Goal: Find specific page/section: Find specific page/section

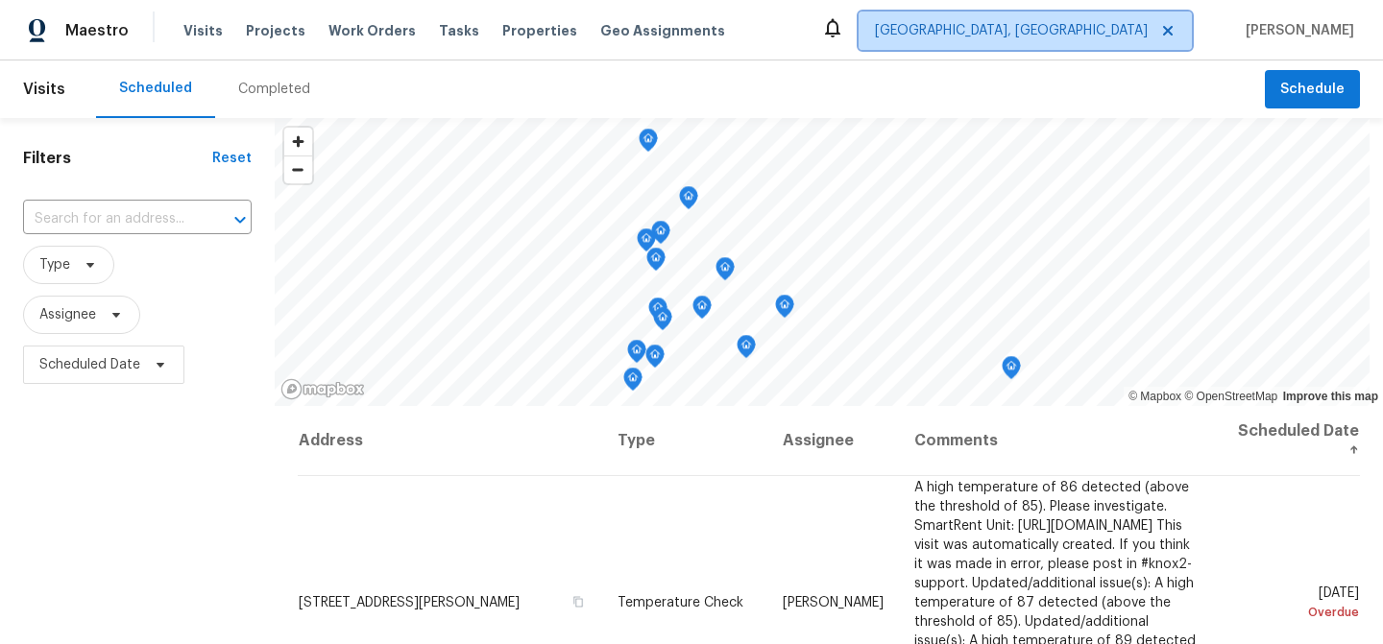
click at [1175, 28] on icon at bounding box center [1167, 30] width 15 height 15
click at [1120, 26] on span "[GEOGRAPHIC_DATA], [GEOGRAPHIC_DATA]" at bounding box center [1011, 30] width 273 height 19
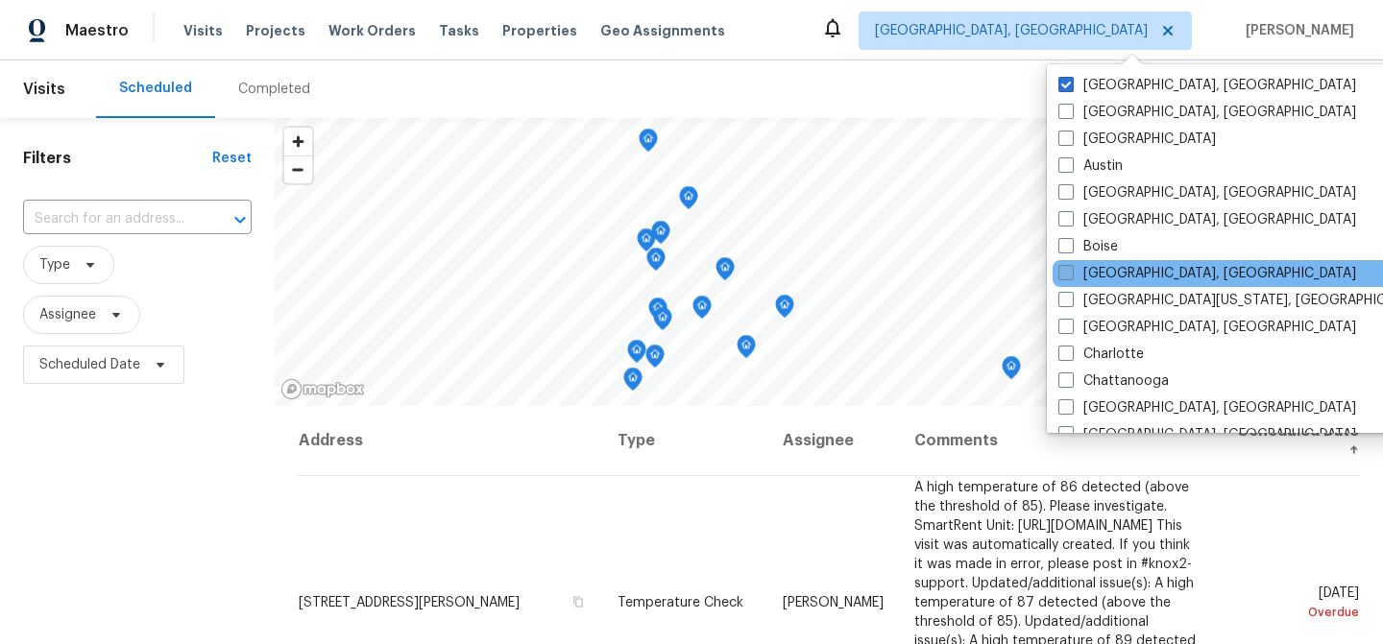
click at [1128, 278] on label "[GEOGRAPHIC_DATA], [GEOGRAPHIC_DATA]" at bounding box center [1207, 273] width 298 height 19
click at [1071, 277] on input "[GEOGRAPHIC_DATA], [GEOGRAPHIC_DATA]" at bounding box center [1064, 270] width 12 height 12
checkbox input "true"
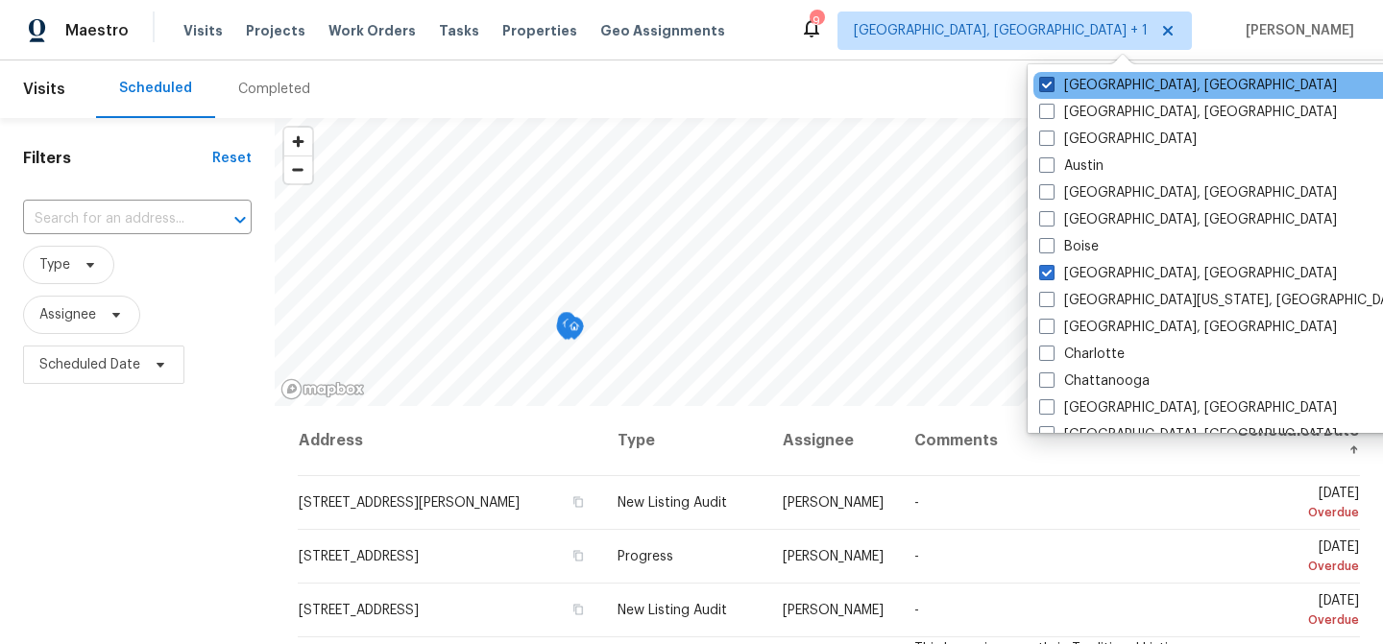
click at [1106, 89] on label "[GEOGRAPHIC_DATA], [GEOGRAPHIC_DATA]" at bounding box center [1188, 85] width 298 height 19
click at [1052, 88] on input "[GEOGRAPHIC_DATA], [GEOGRAPHIC_DATA]" at bounding box center [1045, 82] width 12 height 12
checkbox input "false"
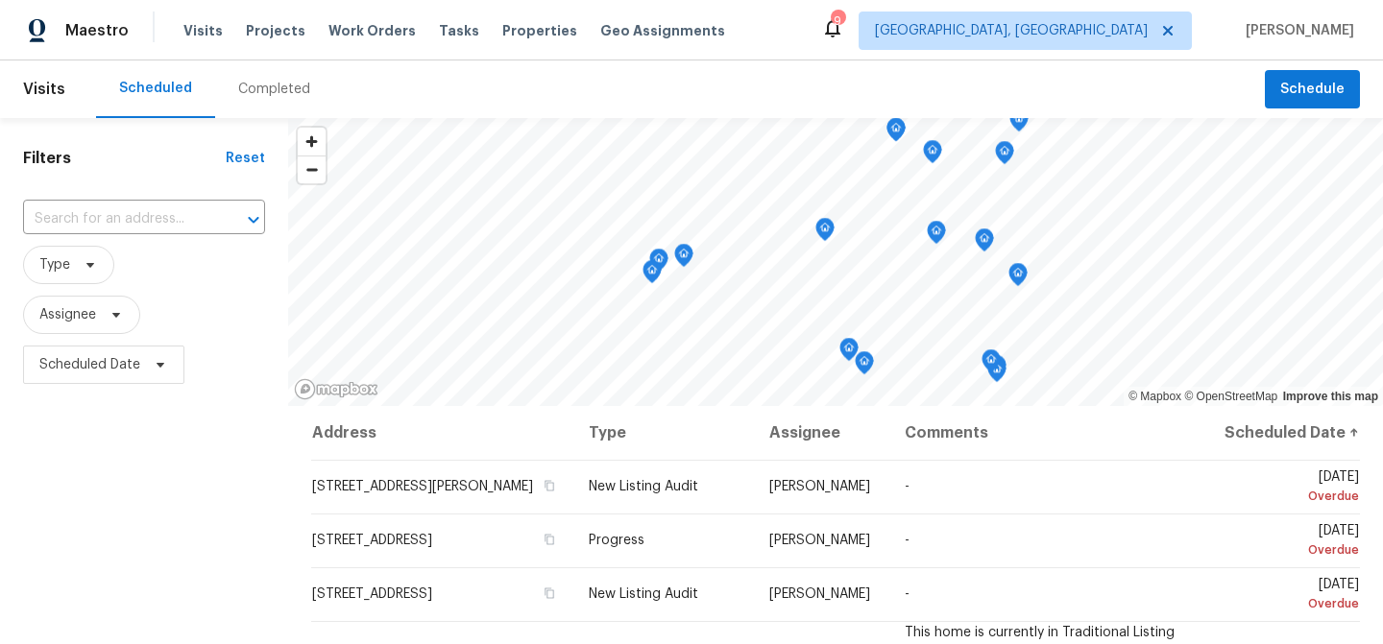
click at [847, 46] on div "Maestro Visits Projects Work Orders Tasks Properties Geo Assignments 9 [GEOGRAP…" at bounding box center [691, 30] width 1383 height 60
click at [218, 40] on div "Visits Projects Work Orders Tasks Properties Geo Assignments" at bounding box center [465, 31] width 565 height 38
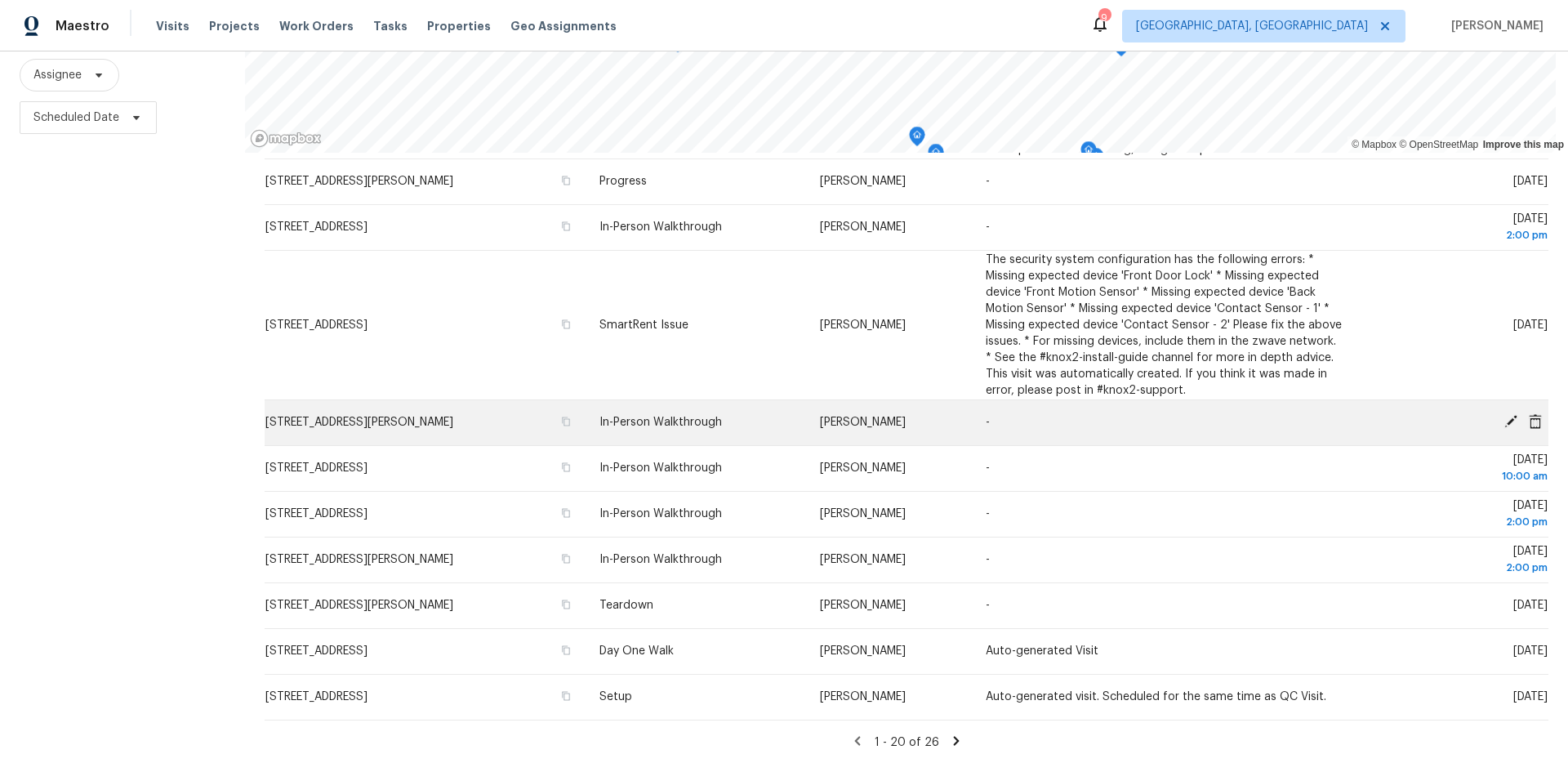
scroll to position [613, 0]
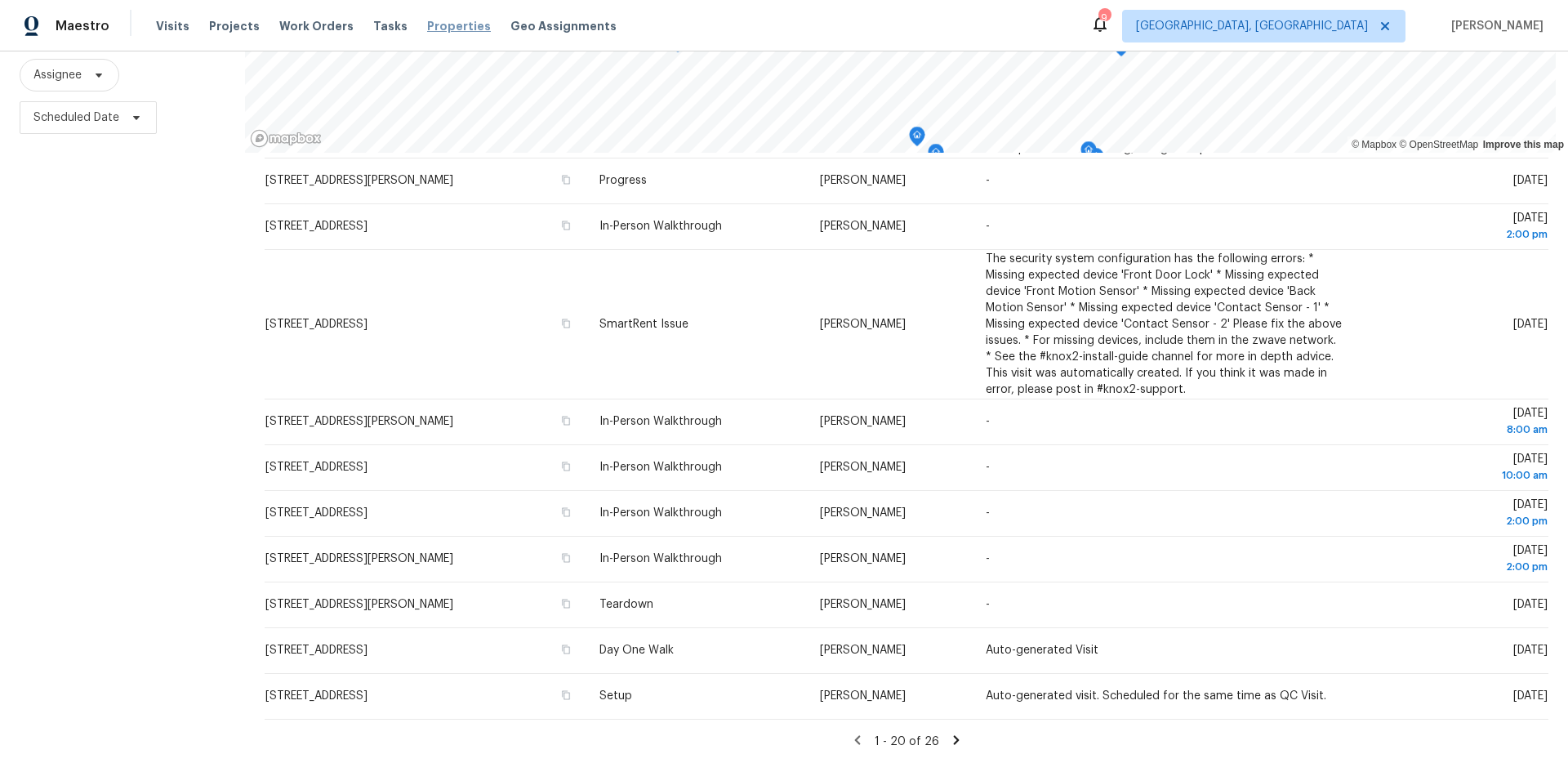
click at [445, 31] on span "Properties" at bounding box center [458, 26] width 64 height 16
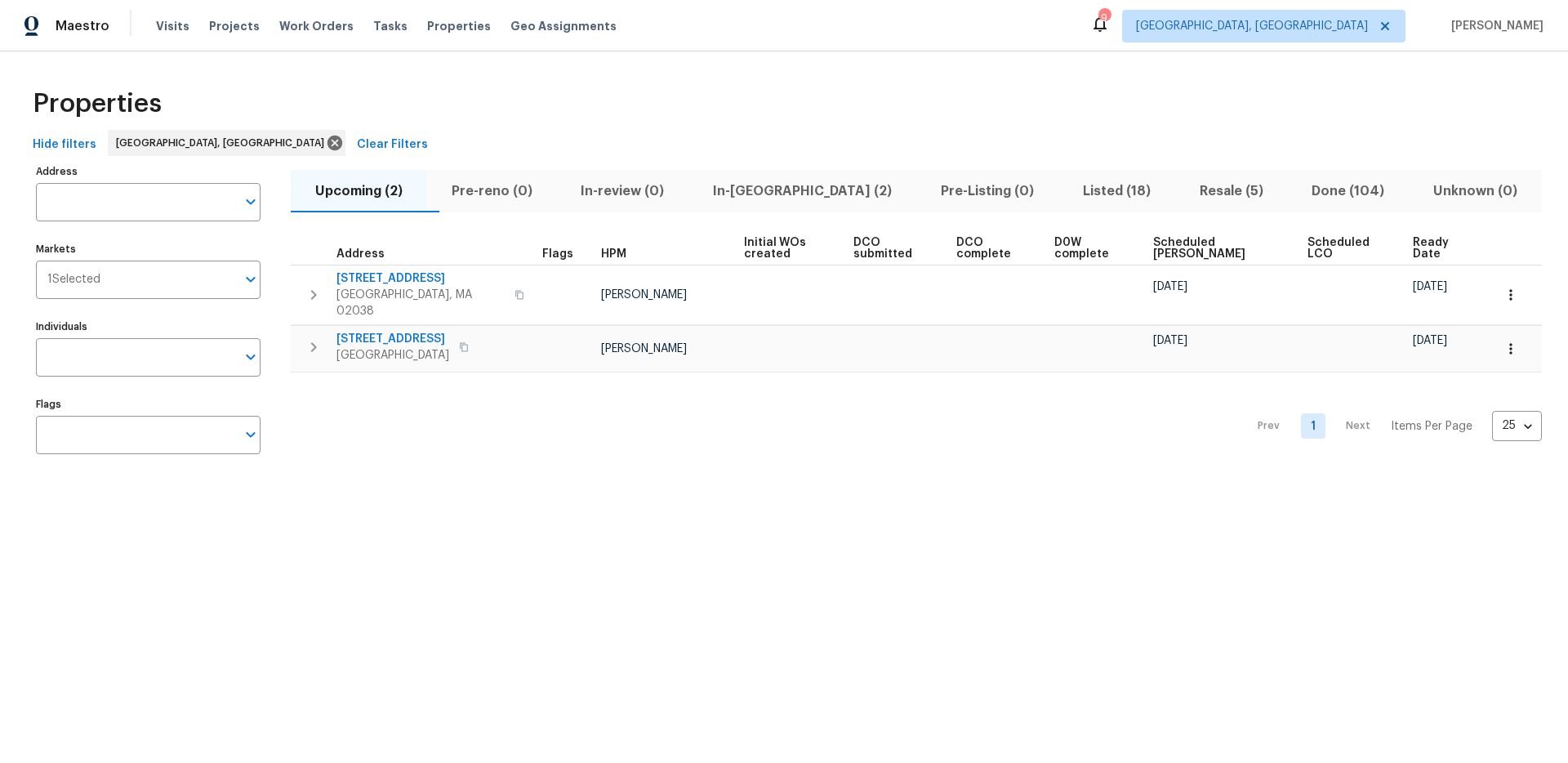
click at [1068, 190] on span "Listed (18)" at bounding box center [1116, 191] width 97 height 23
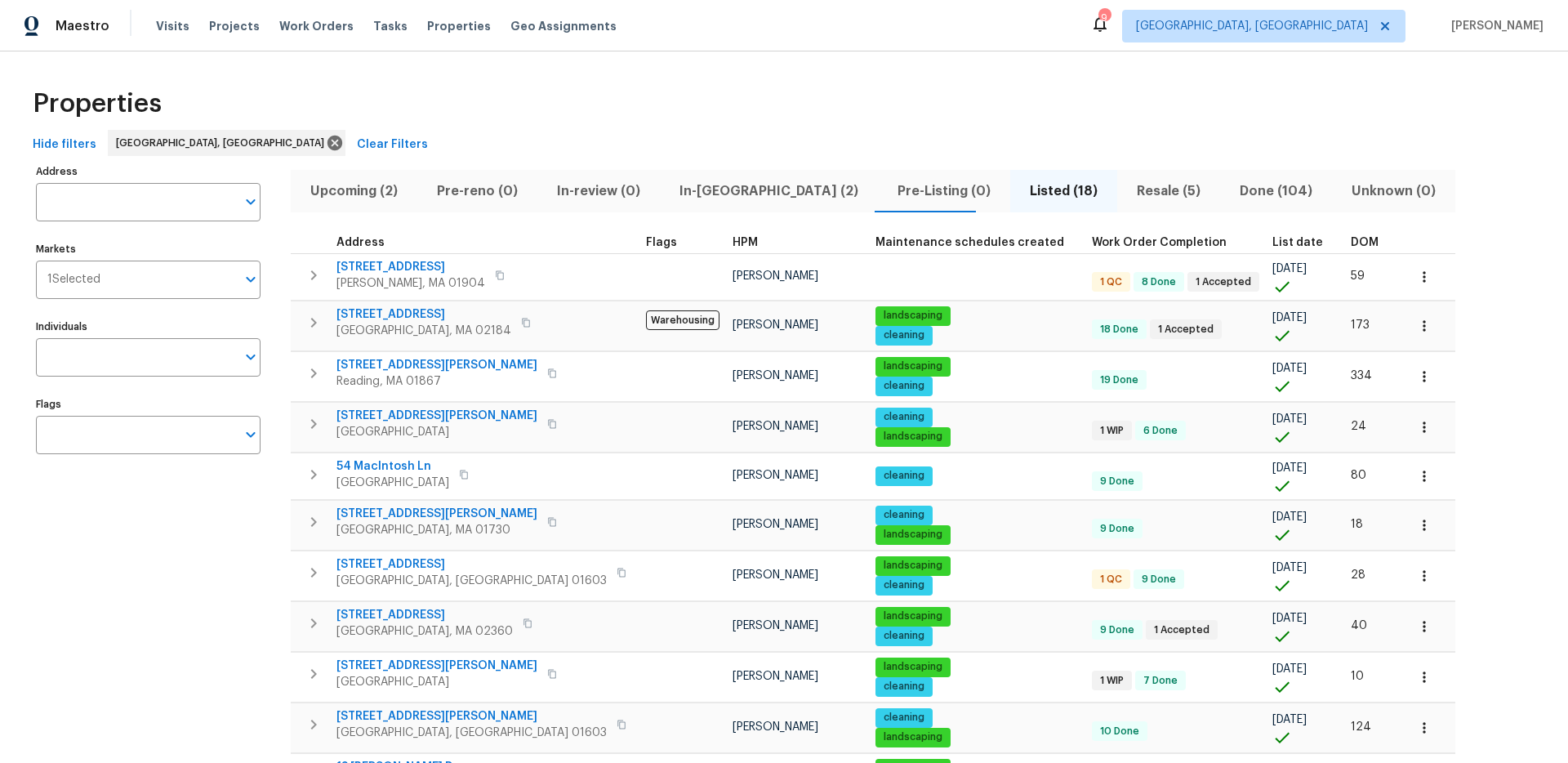
click at [1127, 189] on span "Resale (5)" at bounding box center [1168, 191] width 83 height 23
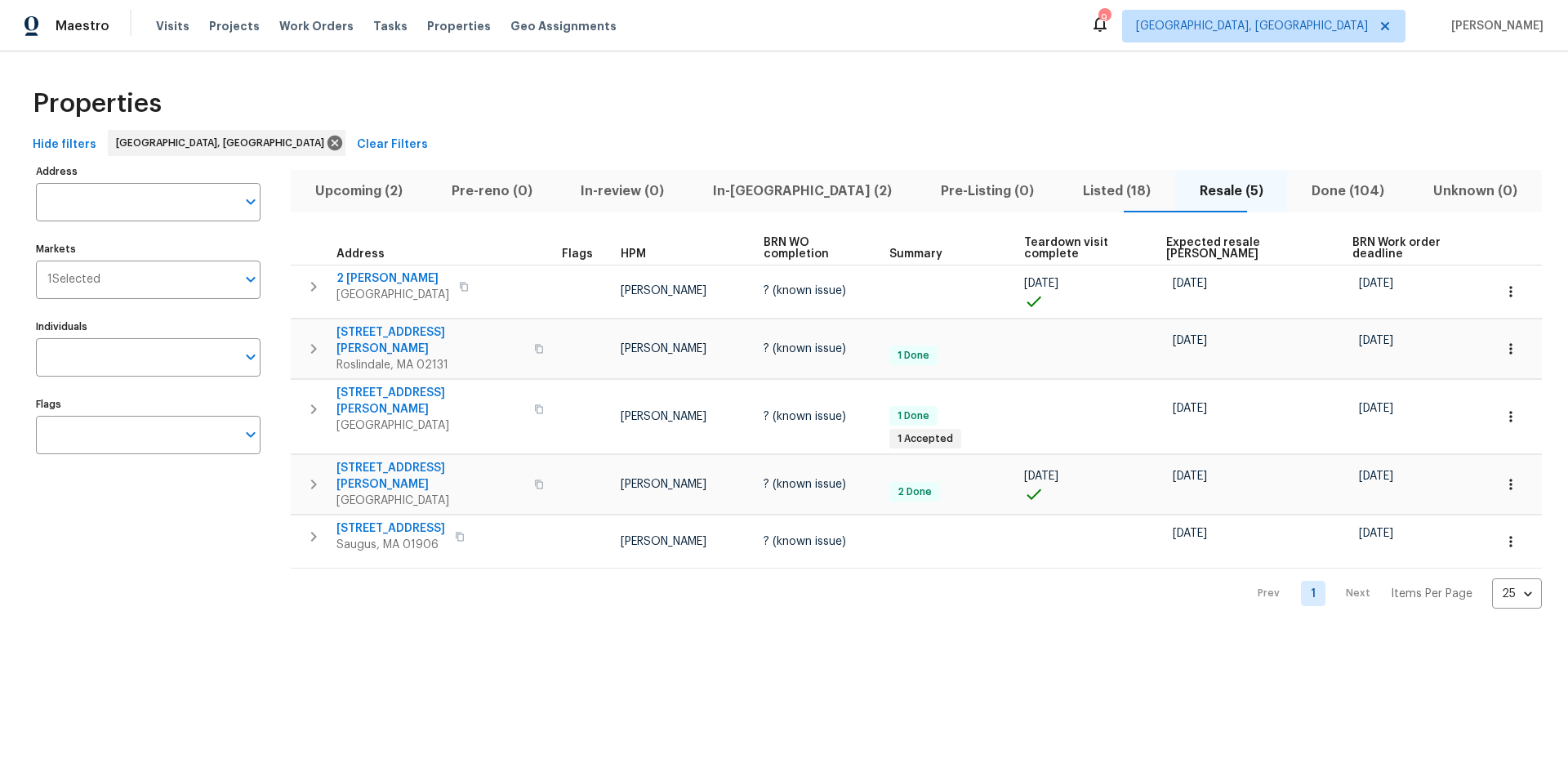
click at [349, 191] on span "Upcoming (2)" at bounding box center [358, 191] width 116 height 23
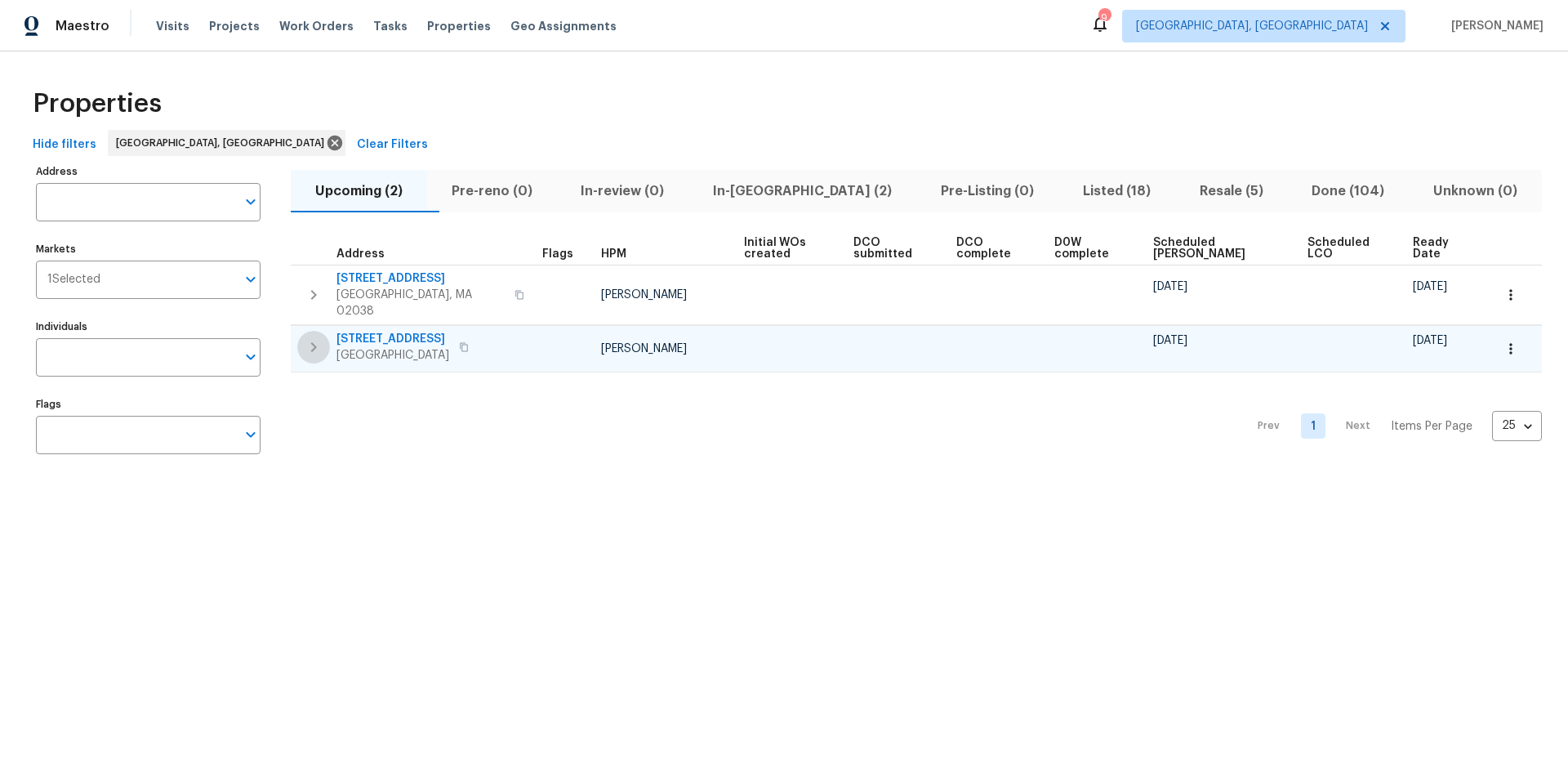
click at [310, 343] on icon "button" at bounding box center [313, 347] width 20 height 20
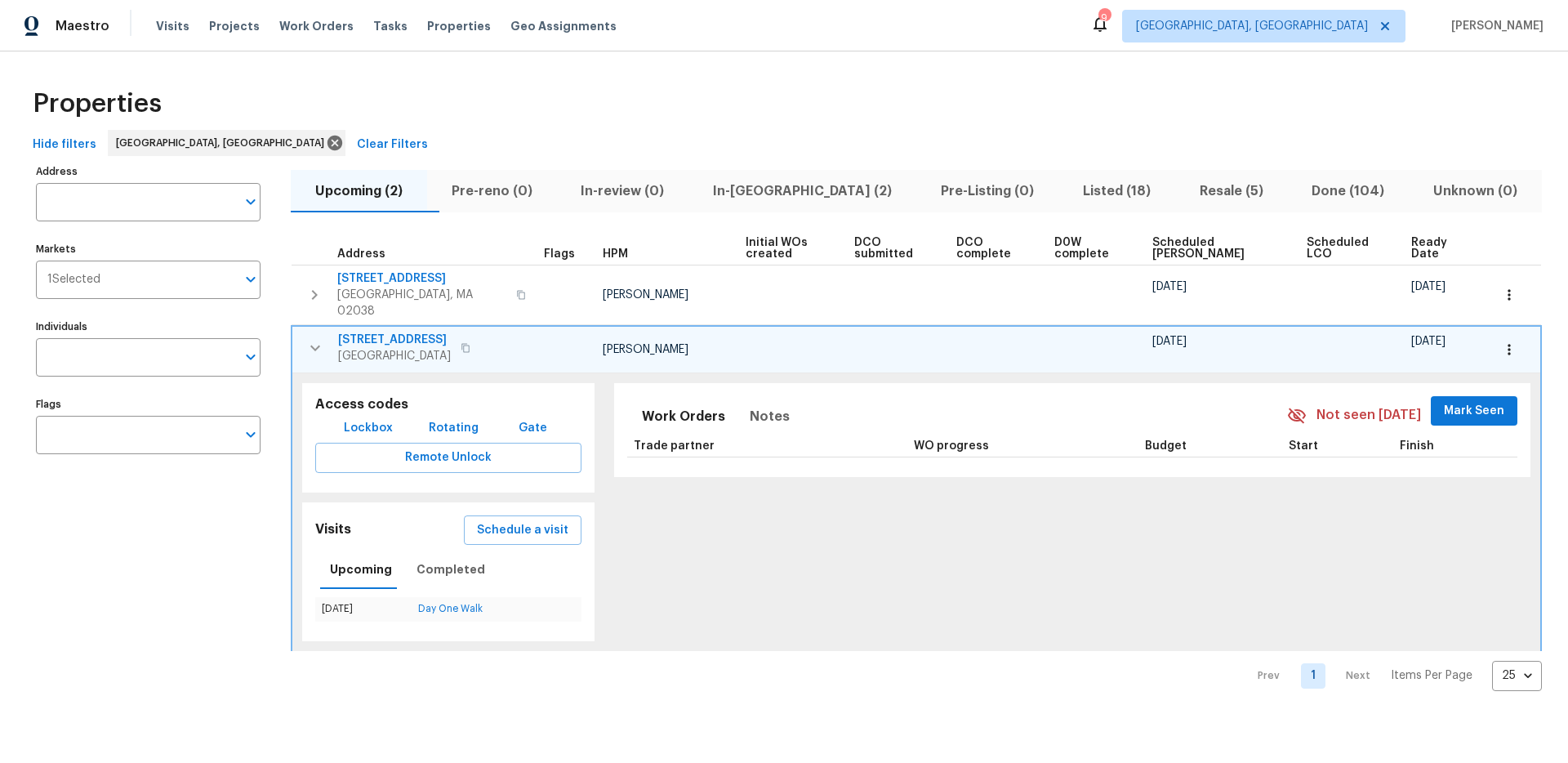
click at [310, 343] on icon "button" at bounding box center [315, 348] width 20 height 20
